Goal: Task Accomplishment & Management: Manage account settings

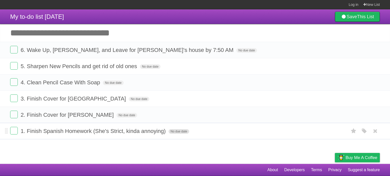
click at [176, 131] on span "No due date" at bounding box center [178, 131] width 21 height 5
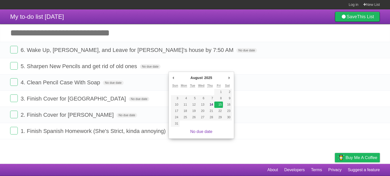
type span "[DATE]"
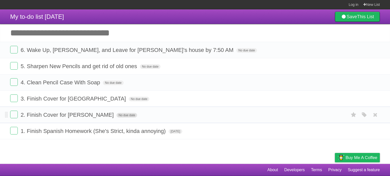
click at [116, 115] on span "No due date" at bounding box center [126, 115] width 21 height 5
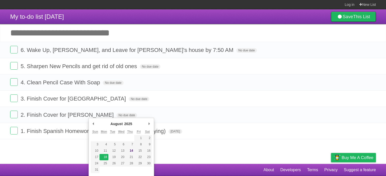
type span "[DATE]"
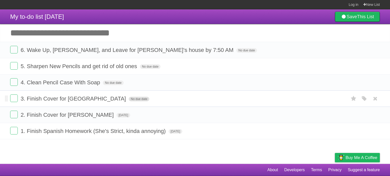
click at [129, 99] on span "No due date" at bounding box center [139, 99] width 21 height 5
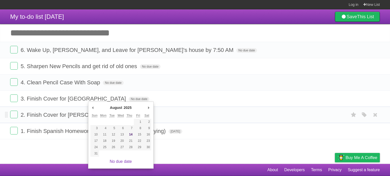
click at [176, 115] on form "2. Finish Cover for [PERSON_NAME] [DATE] White Red Blue Green Purple Orange" at bounding box center [194, 115] width 369 height 8
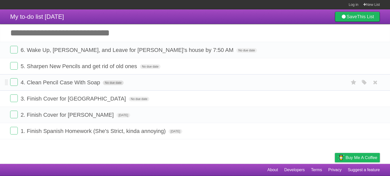
click at [109, 83] on span "No due date" at bounding box center [113, 83] width 21 height 5
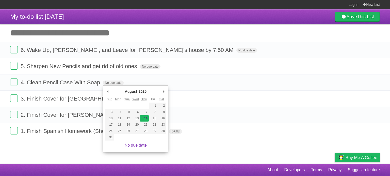
type span "[DATE]"
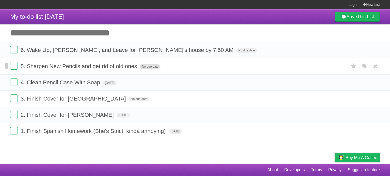
click at [146, 67] on span "No due date" at bounding box center [150, 66] width 21 height 5
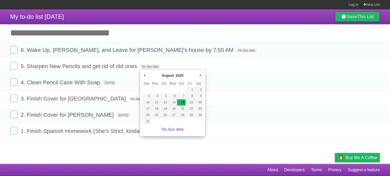
type span "[DATE]"
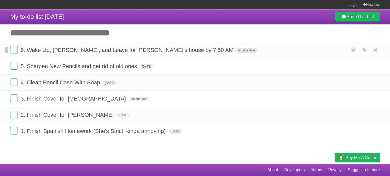
click at [236, 51] on span "No due date" at bounding box center [246, 50] width 21 height 5
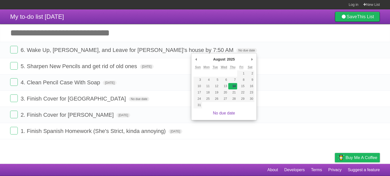
type span "[DATE]"
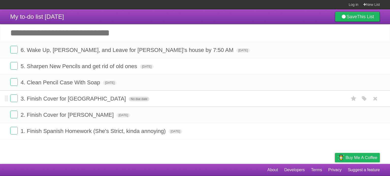
click at [129, 97] on span "No due date" at bounding box center [139, 99] width 21 height 5
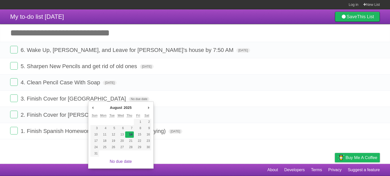
type span "[DATE]"
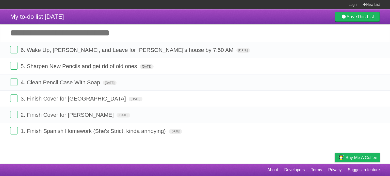
click at [128, 132] on span "1. Finish Spanish Homework (She's Strict, kinda annoying)" at bounding box center [94, 131] width 146 height 6
click at [137, 147] on article "My to-do list [DATE] Save This List Add another task ********* 6. Wake Up, [PER…" at bounding box center [195, 86] width 390 height 155
